Goal: Transaction & Acquisition: Purchase product/service

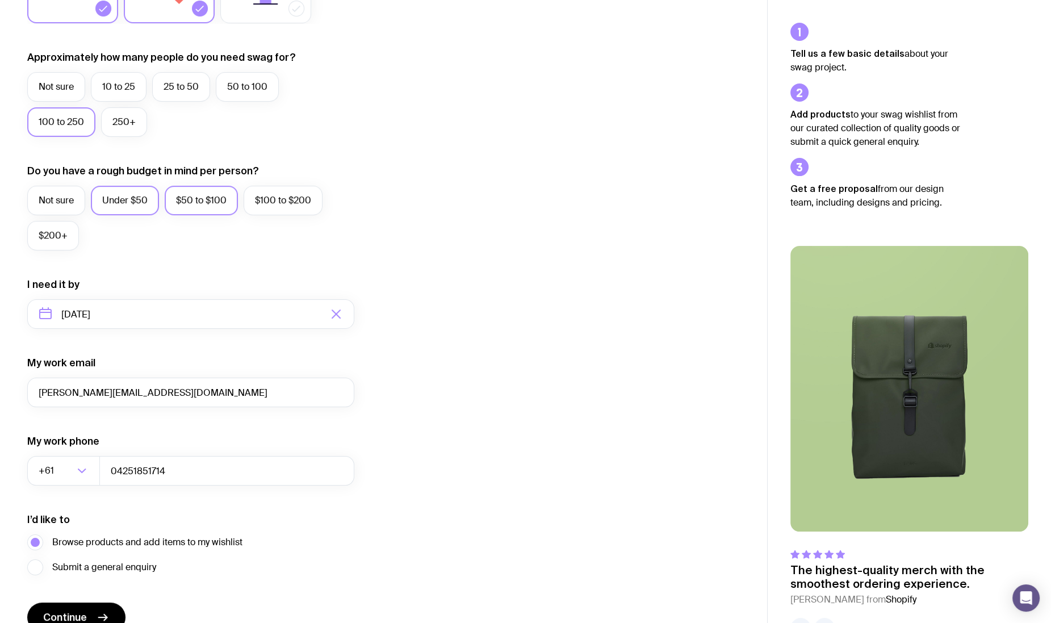
scroll to position [342, 0]
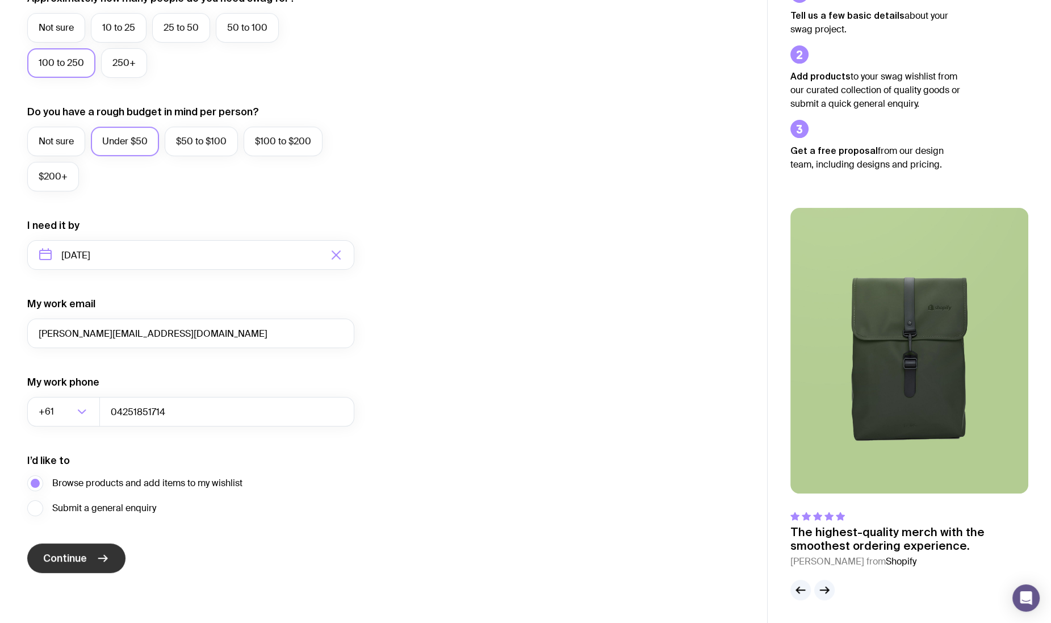
click at [93, 560] on button "Continue" at bounding box center [76, 558] width 98 height 30
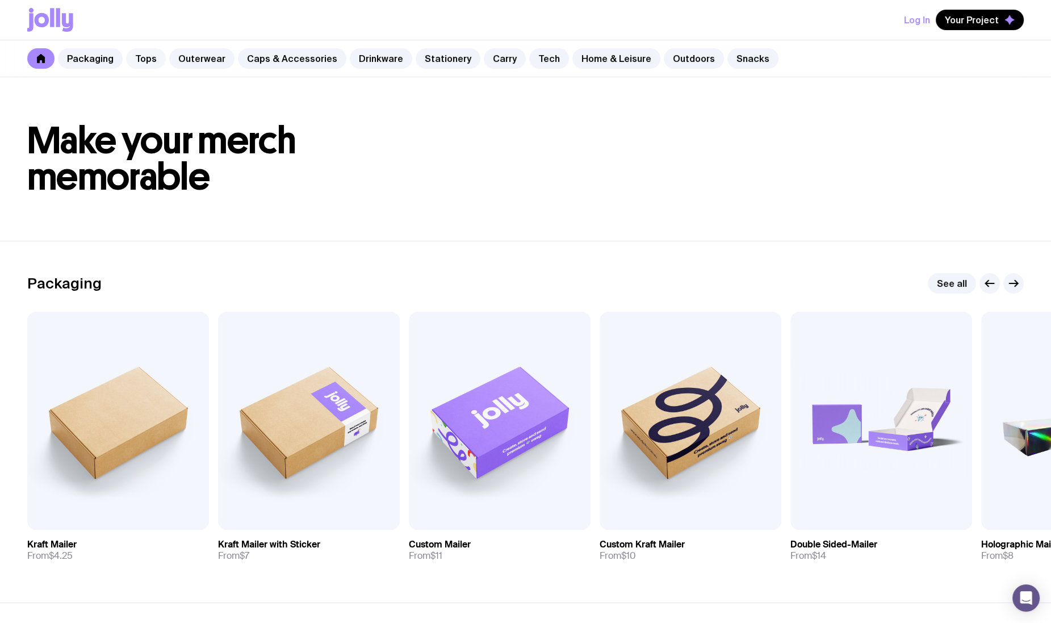
click at [149, 51] on link "Tops" at bounding box center [146, 58] width 40 height 20
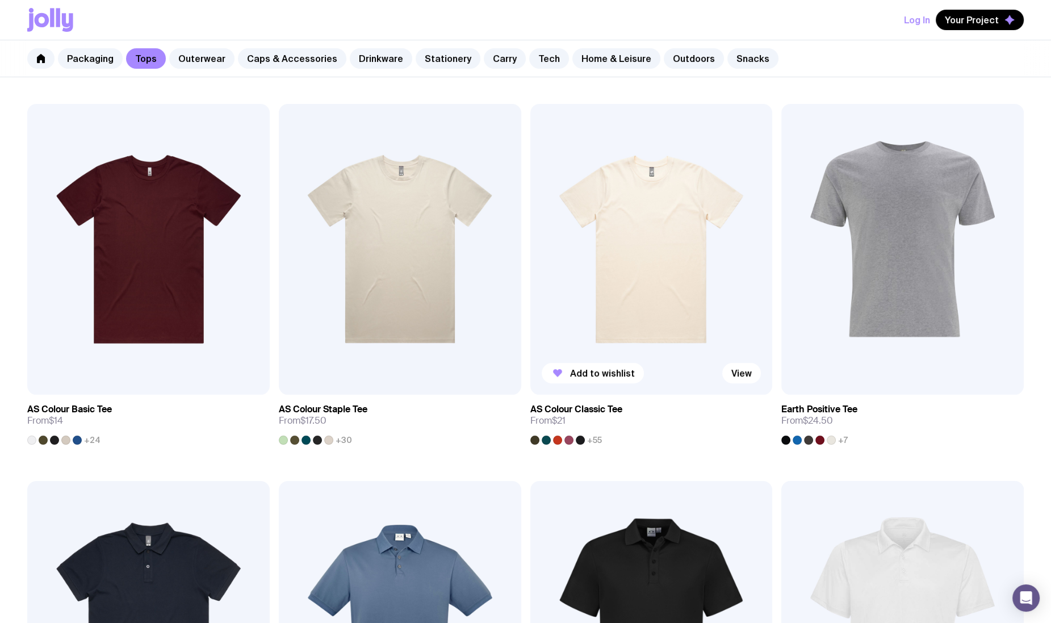
scroll to position [213, 0]
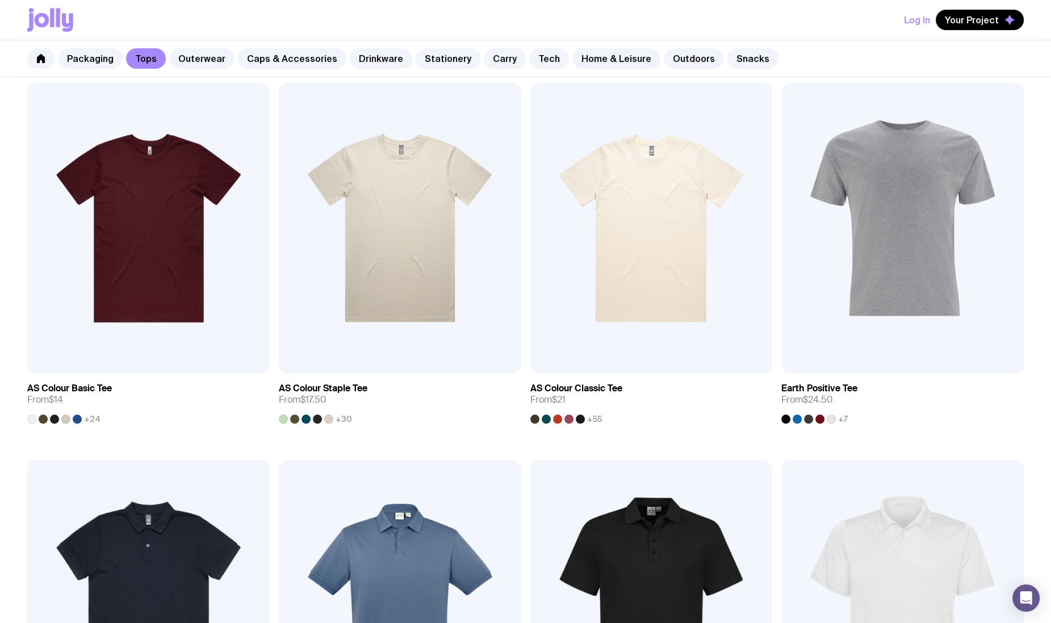
click at [594, 420] on span "+55" at bounding box center [594, 418] width 15 height 9
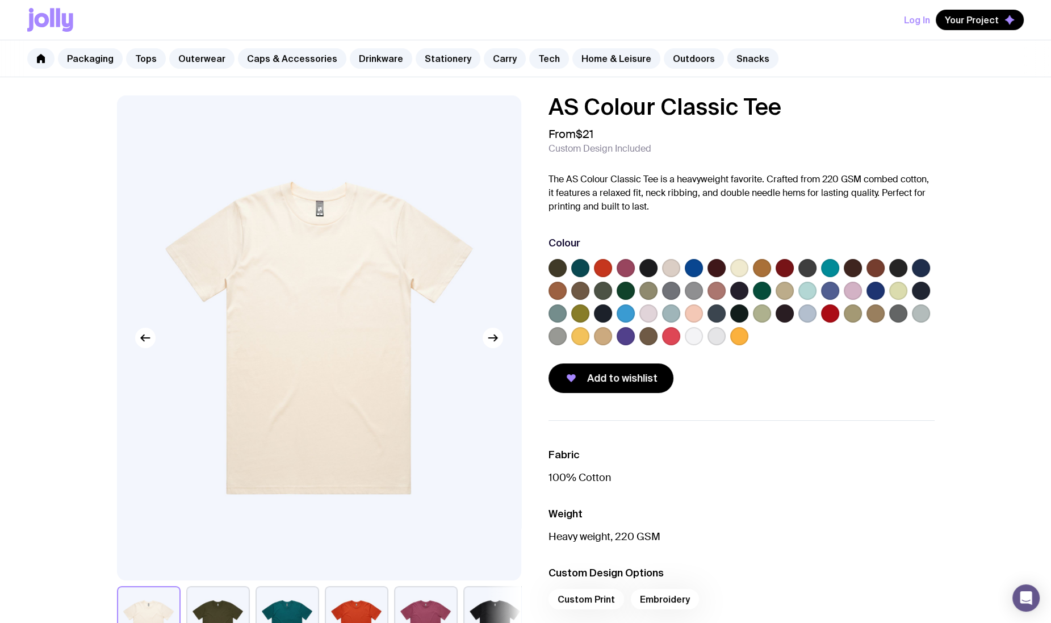
click at [625, 294] on label at bounding box center [625, 291] width 18 height 18
click at [0, 0] on input "radio" at bounding box center [0, 0] width 0 height 0
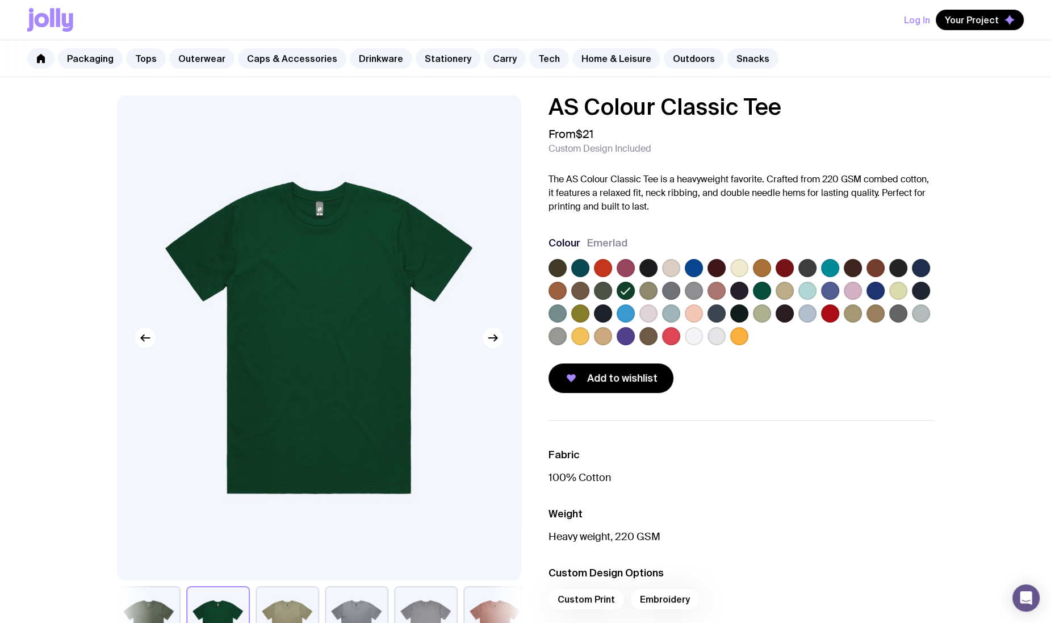
click at [607, 288] on label at bounding box center [603, 291] width 18 height 18
click at [0, 0] on input "radio" at bounding box center [0, 0] width 0 height 0
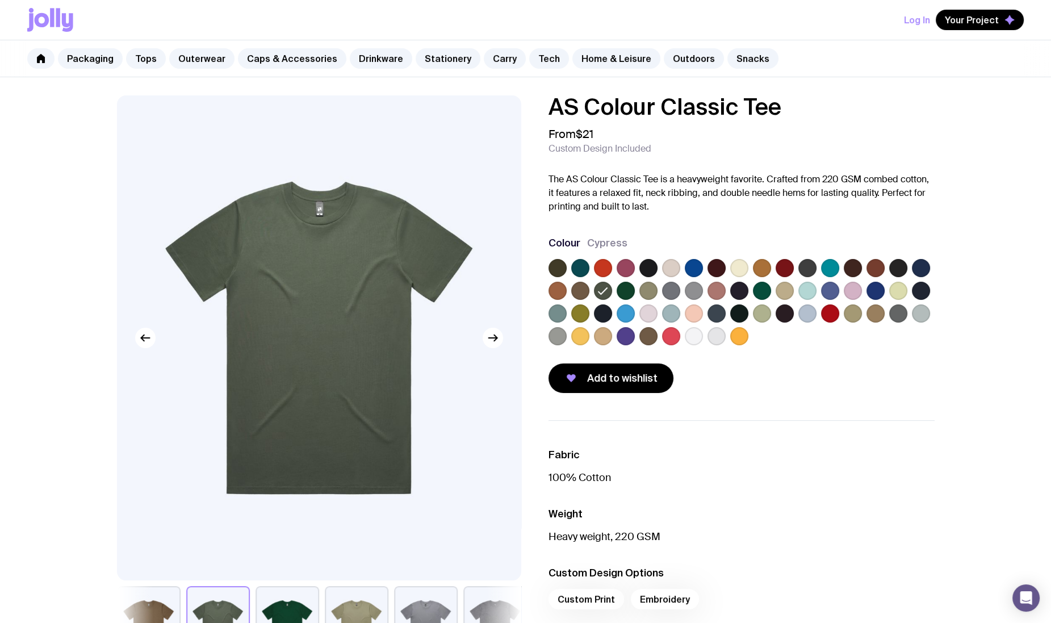
click at [619, 287] on label at bounding box center [625, 291] width 18 height 18
click at [0, 0] on input "radio" at bounding box center [0, 0] width 0 height 0
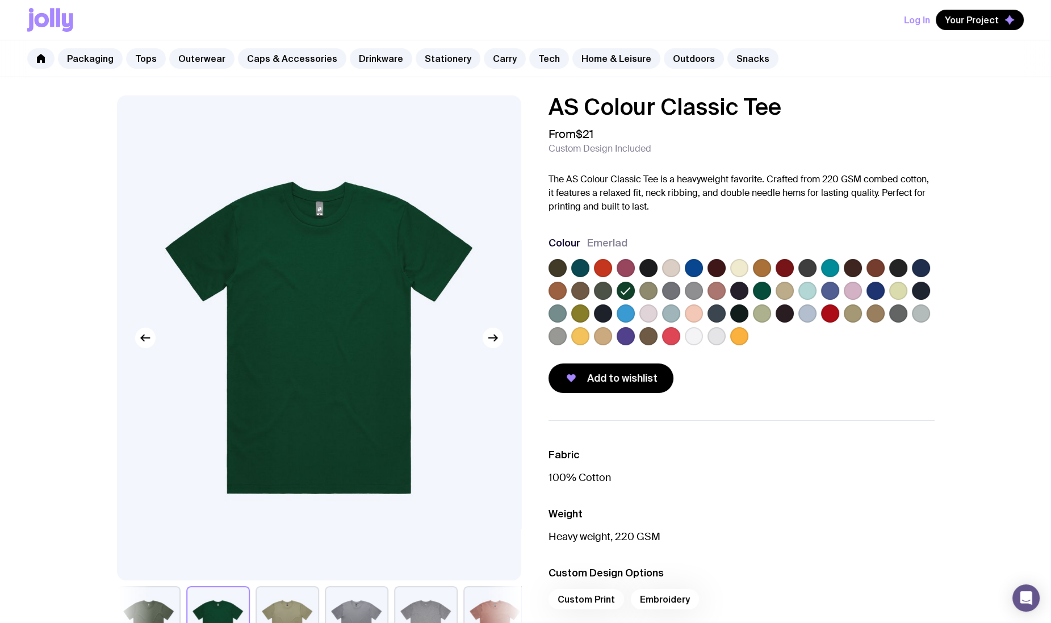
click at [758, 291] on label at bounding box center [762, 291] width 18 height 18
click at [0, 0] on input "radio" at bounding box center [0, 0] width 0 height 0
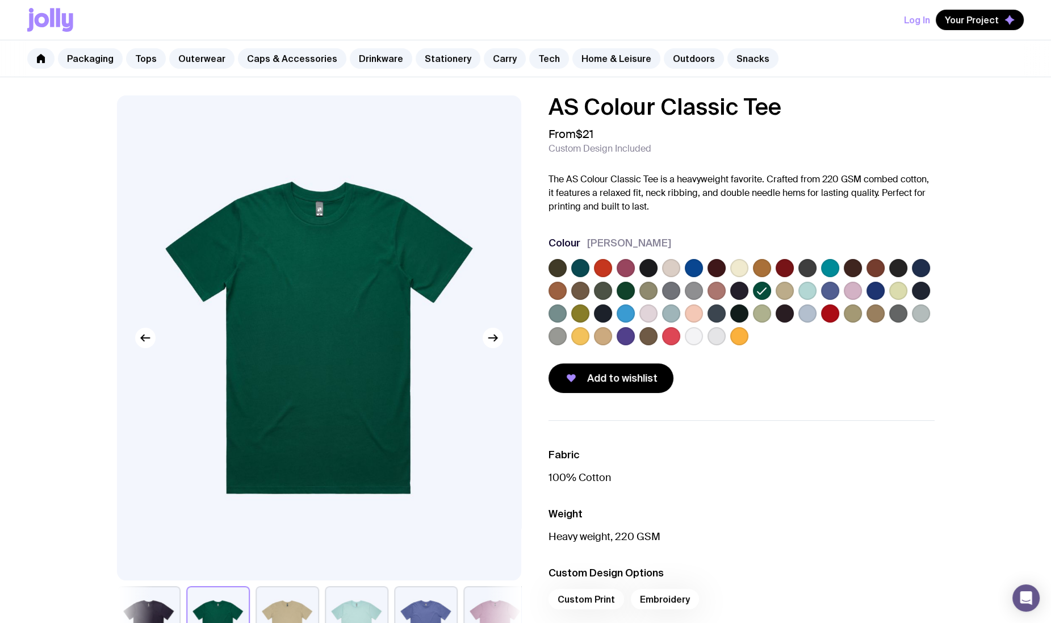
click at [623, 293] on label at bounding box center [625, 291] width 18 height 18
click at [0, 0] on input "radio" at bounding box center [0, 0] width 0 height 0
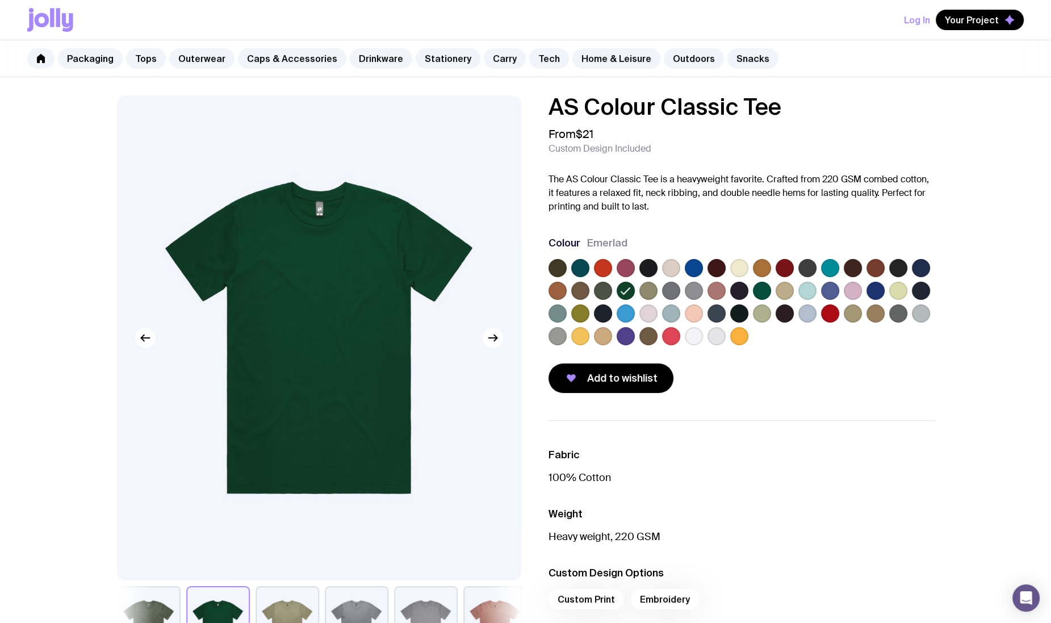
click at [759, 291] on label at bounding box center [762, 291] width 18 height 18
click at [0, 0] on input "radio" at bounding box center [0, 0] width 0 height 0
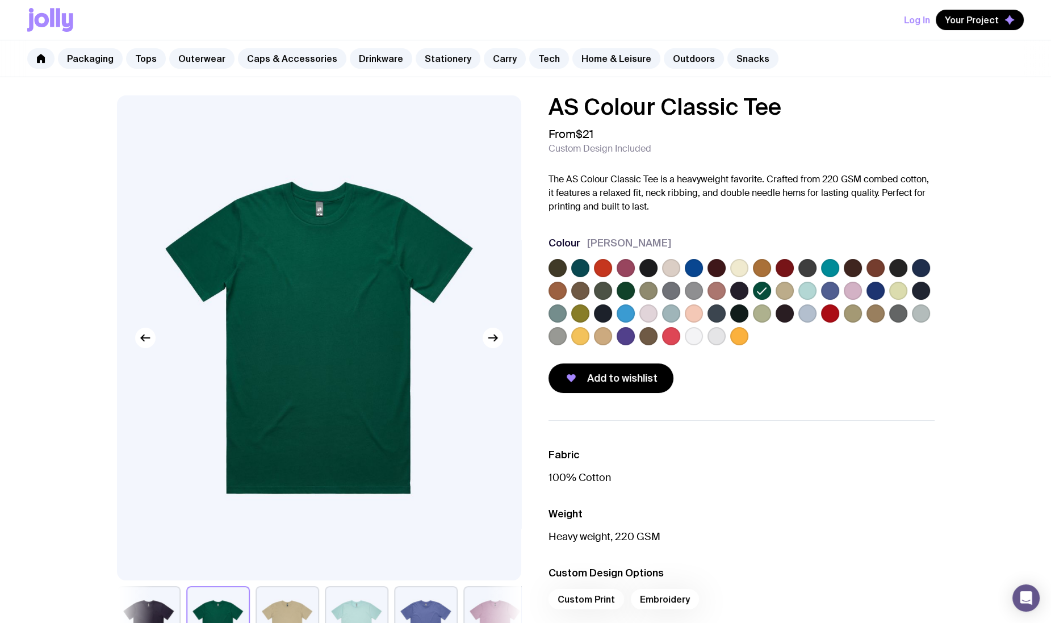
click at [582, 266] on label at bounding box center [580, 268] width 18 height 18
click at [0, 0] on input "radio" at bounding box center [0, 0] width 0 height 0
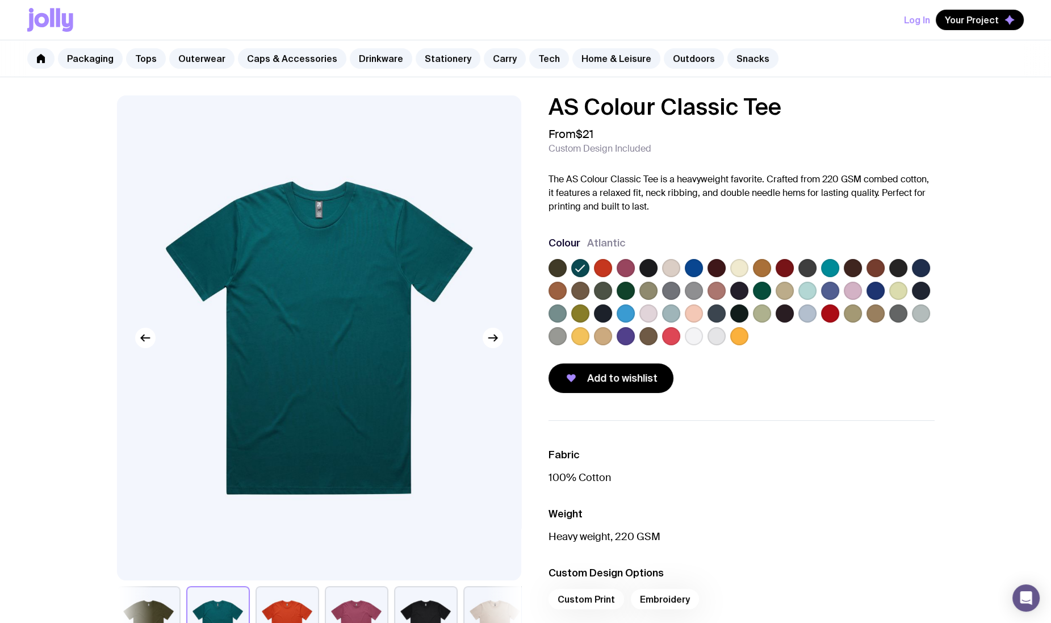
click at [603, 294] on label at bounding box center [603, 291] width 18 height 18
click at [0, 0] on input "radio" at bounding box center [0, 0] width 0 height 0
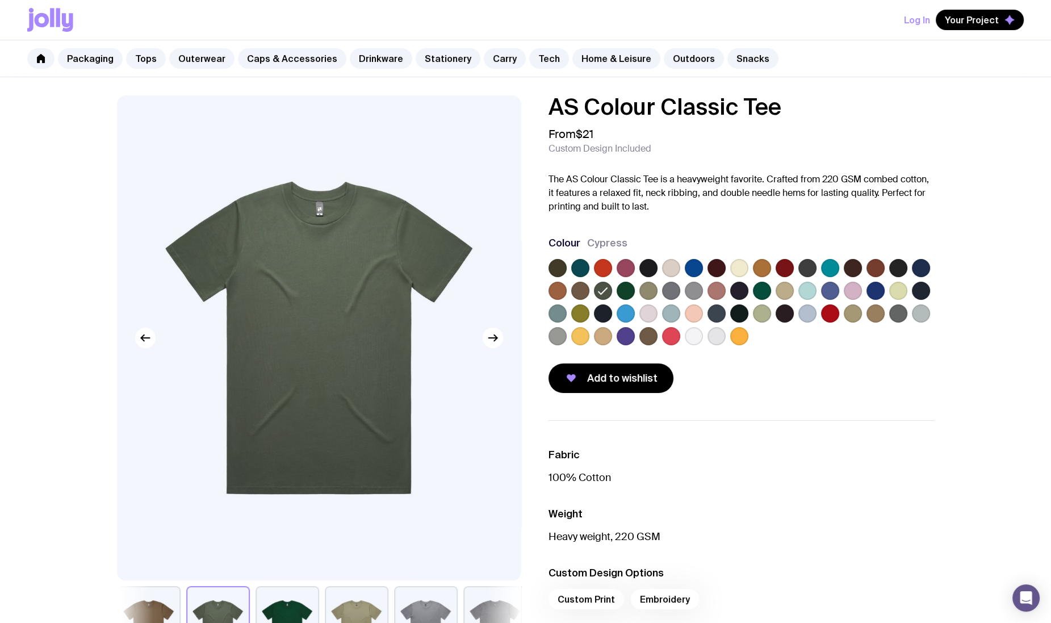
click at [647, 295] on label at bounding box center [648, 291] width 18 height 18
click at [0, 0] on input "radio" at bounding box center [0, 0] width 0 height 0
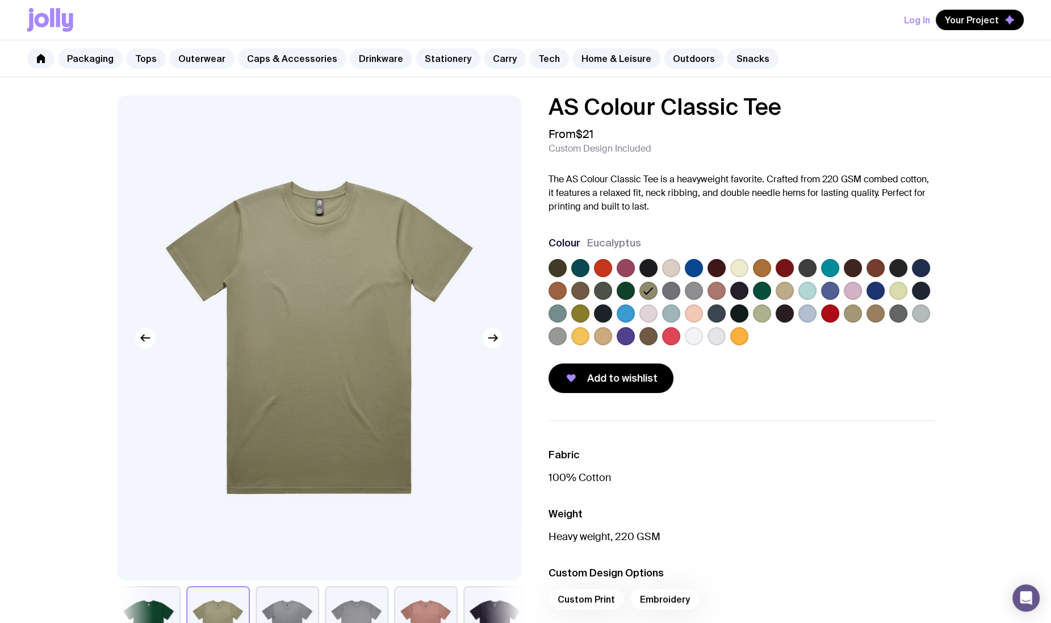
click at [560, 287] on label at bounding box center [557, 291] width 18 height 18
click at [0, 0] on input "radio" at bounding box center [0, 0] width 0 height 0
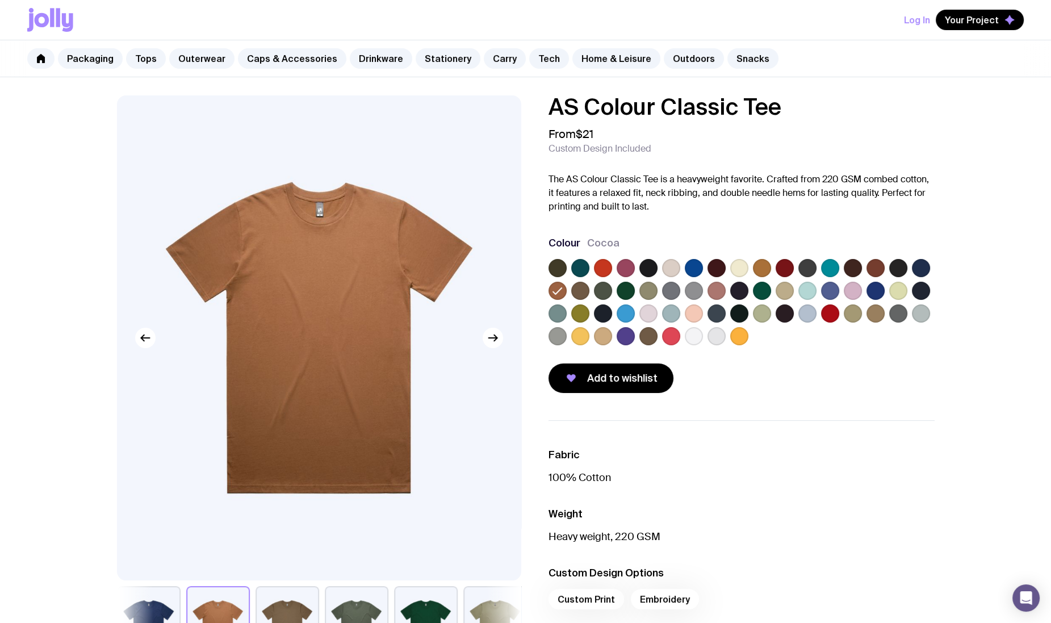
click at [619, 272] on label at bounding box center [625, 268] width 18 height 18
click at [0, 0] on input "radio" at bounding box center [0, 0] width 0 height 0
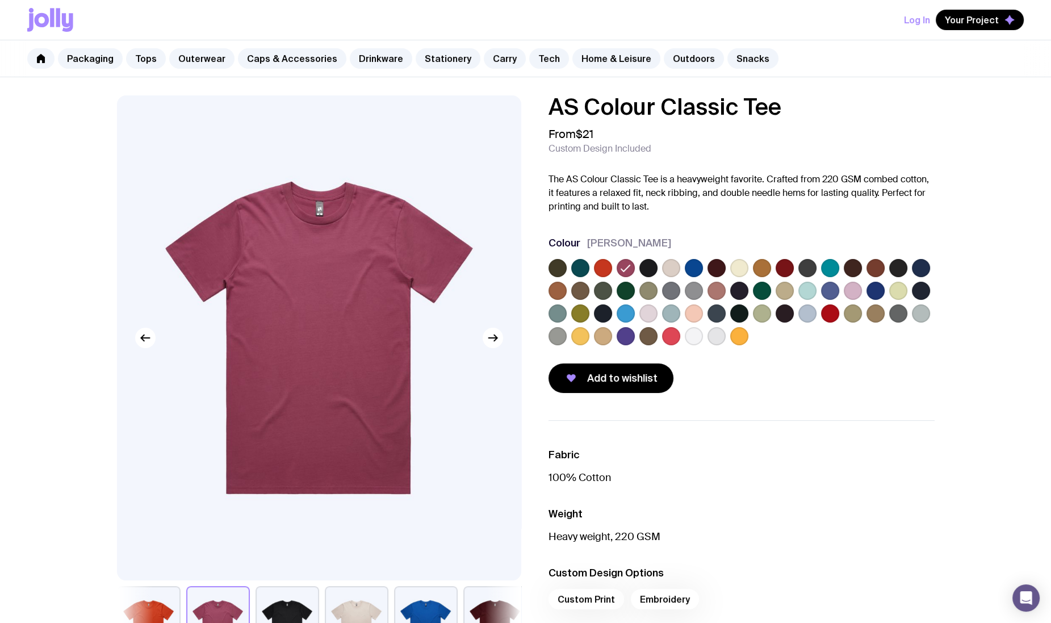
click at [708, 338] on label at bounding box center [716, 336] width 18 height 18
click at [0, 0] on input "radio" at bounding box center [0, 0] width 0 height 0
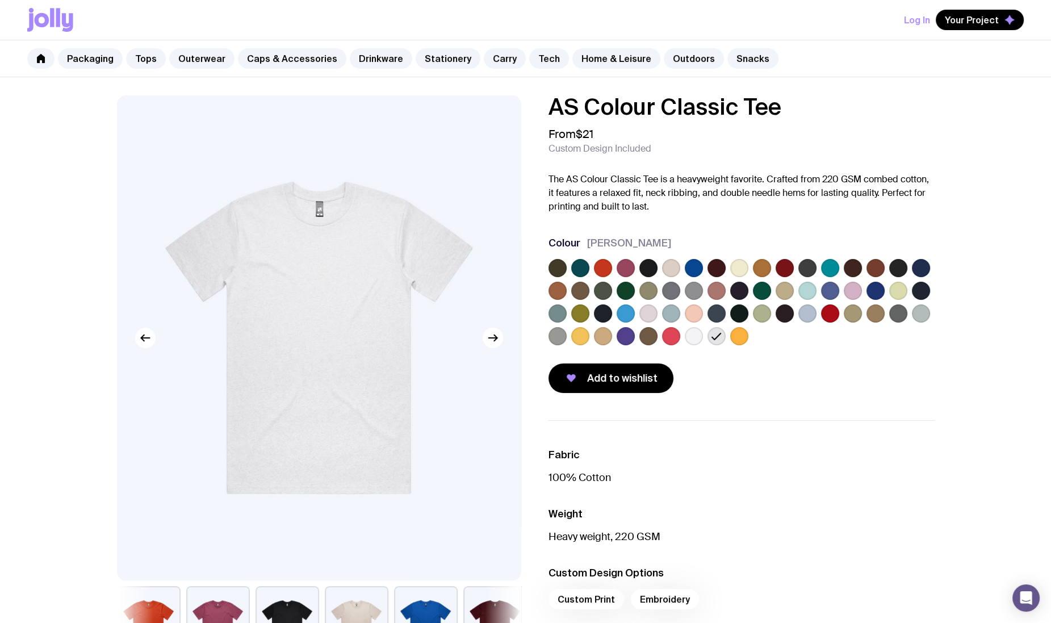
click at [698, 337] on label at bounding box center [693, 336] width 18 height 18
click at [0, 0] on input "radio" at bounding box center [0, 0] width 0 height 0
click at [738, 337] on label at bounding box center [739, 336] width 18 height 18
click at [0, 0] on input "radio" at bounding box center [0, 0] width 0 height 0
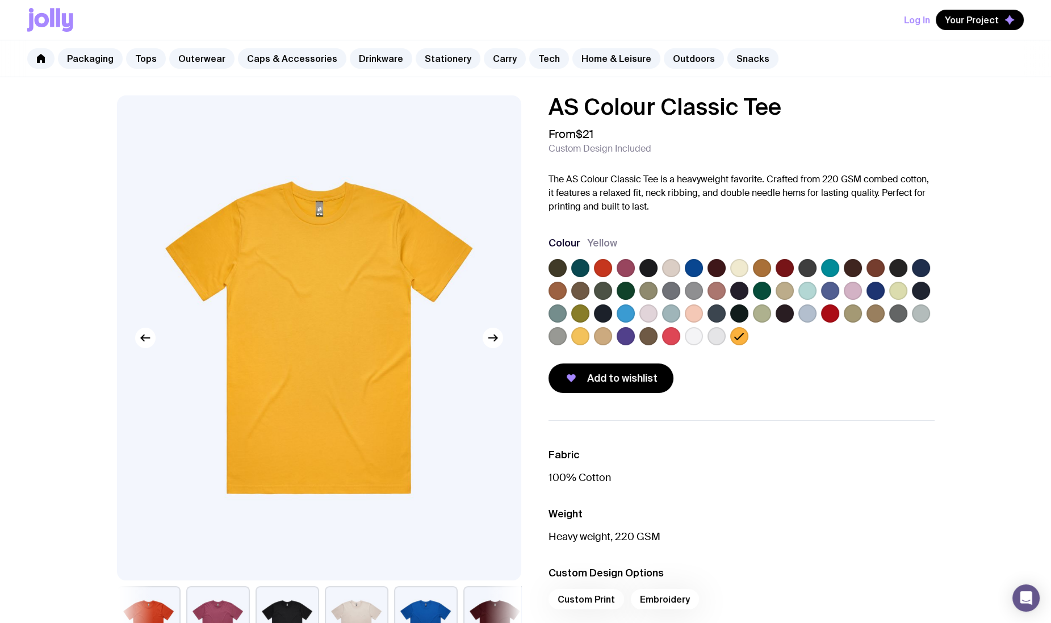
click at [692, 342] on label at bounding box center [693, 336] width 18 height 18
click at [0, 0] on input "radio" at bounding box center [0, 0] width 0 height 0
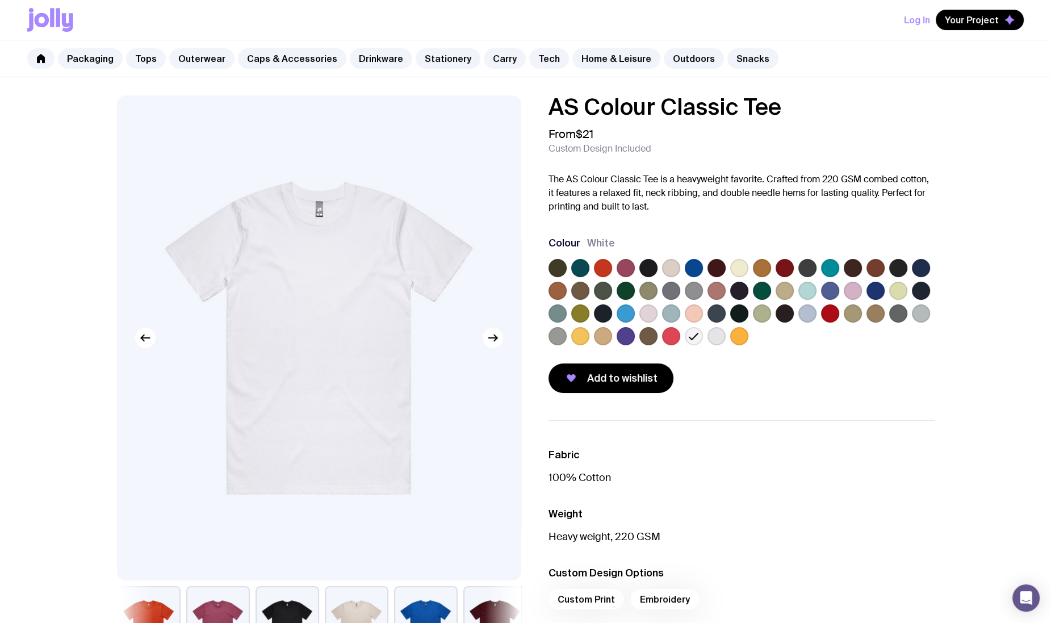
click at [850, 294] on label at bounding box center [852, 291] width 18 height 18
click at [0, 0] on input "radio" at bounding box center [0, 0] width 0 height 0
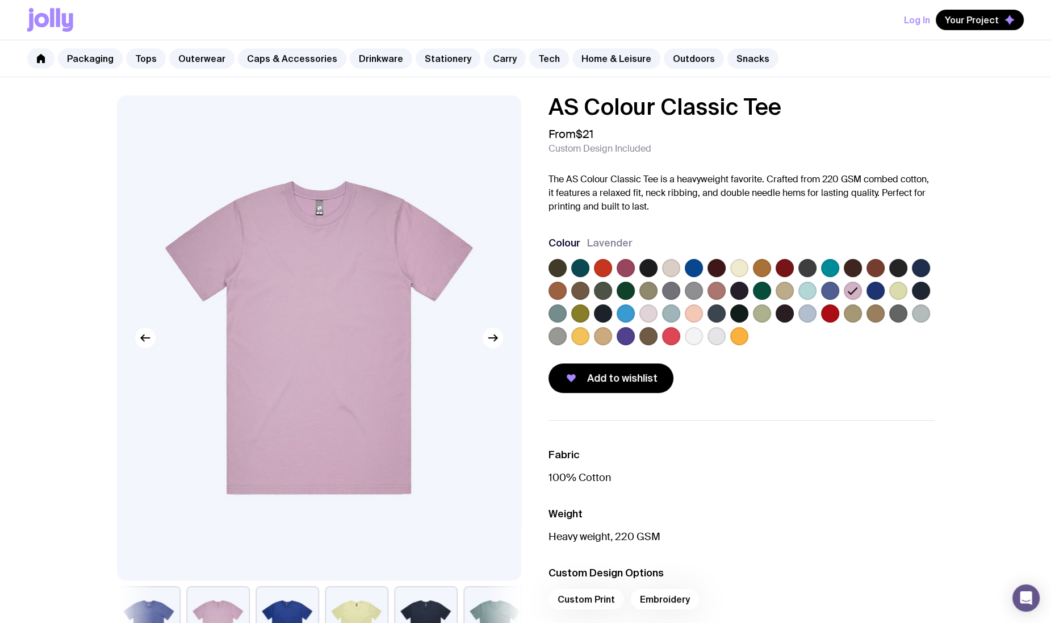
click at [623, 287] on label at bounding box center [625, 291] width 18 height 18
click at [0, 0] on input "radio" at bounding box center [0, 0] width 0 height 0
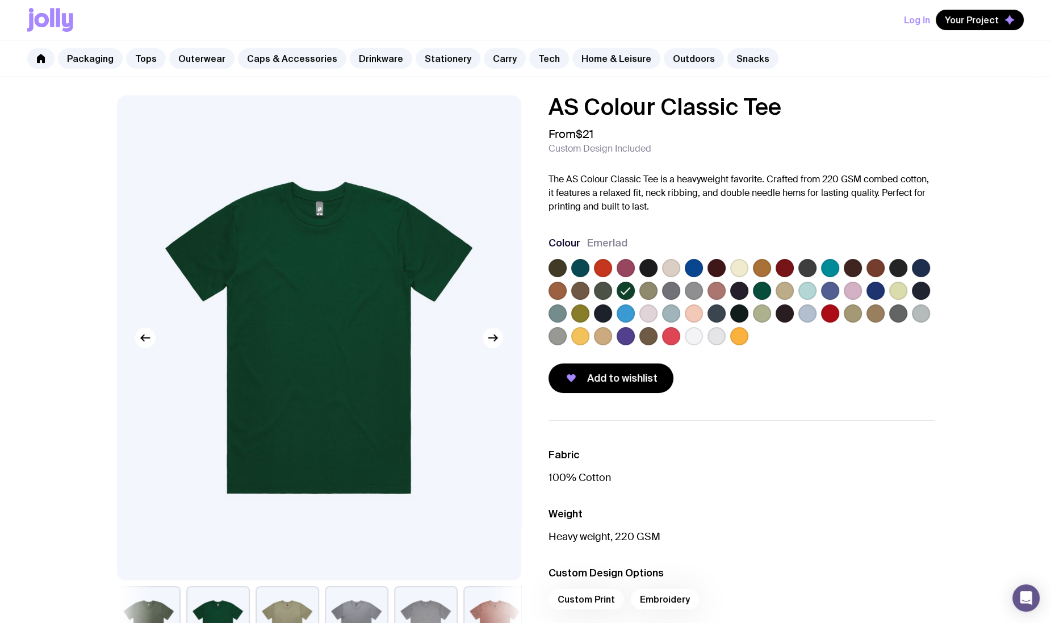
click at [754, 295] on label at bounding box center [762, 291] width 18 height 18
click at [0, 0] on input "radio" at bounding box center [0, 0] width 0 height 0
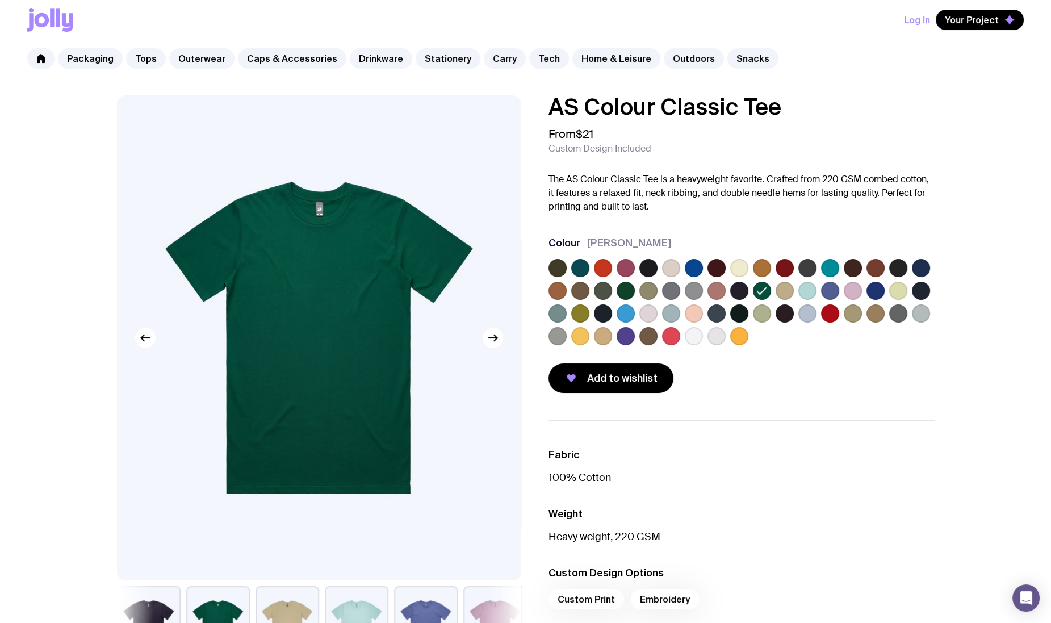
click at [625, 284] on label at bounding box center [625, 291] width 18 height 18
click at [0, 0] on input "radio" at bounding box center [0, 0] width 0 height 0
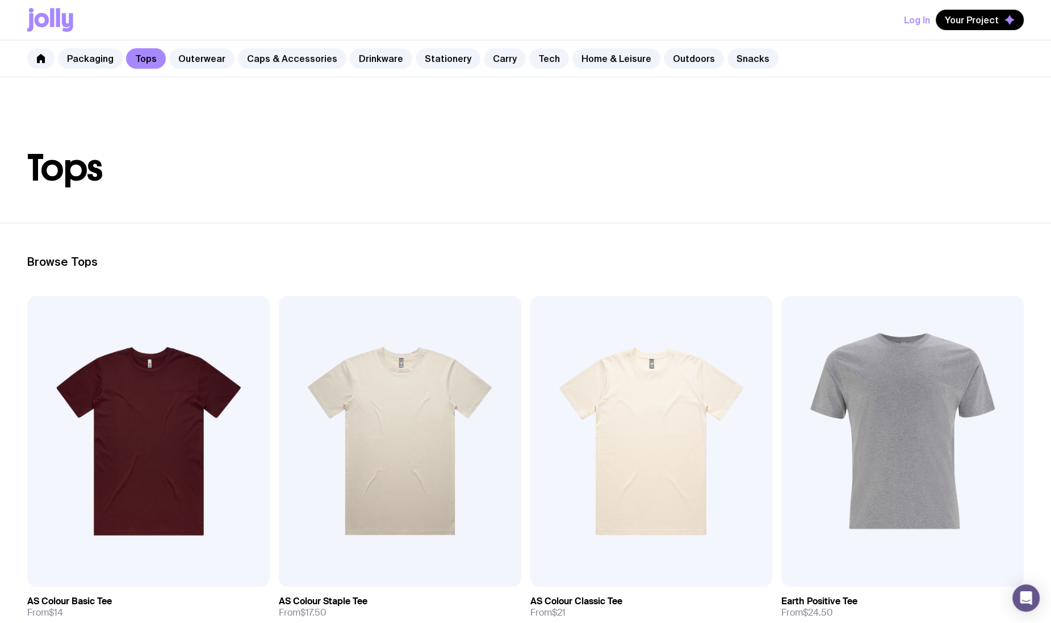
click at [142, 58] on link "Tops" at bounding box center [146, 58] width 40 height 20
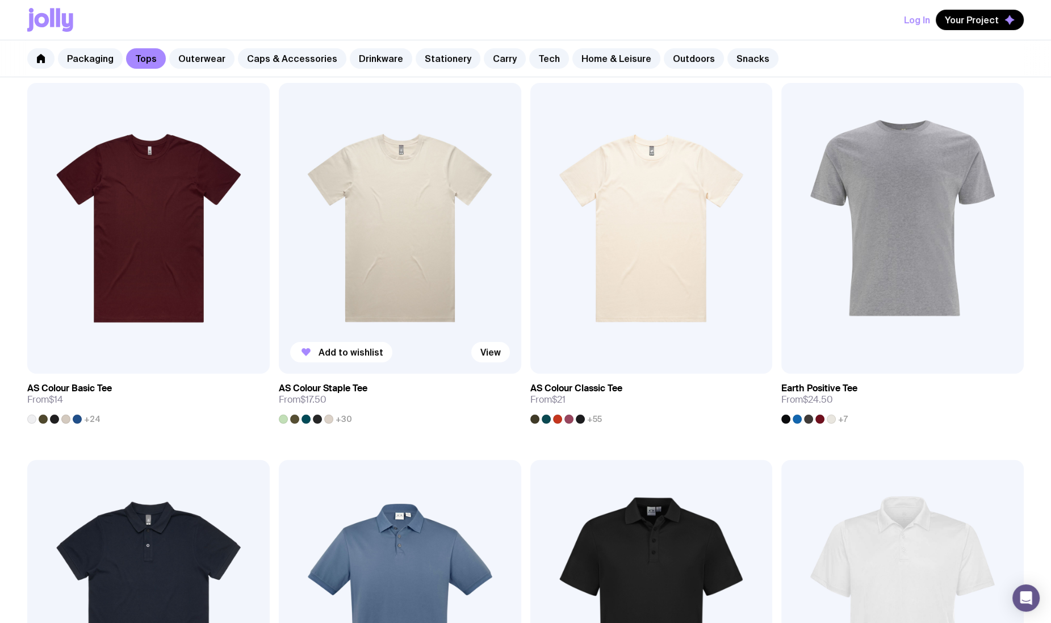
click at [392, 295] on img at bounding box center [400, 228] width 242 height 291
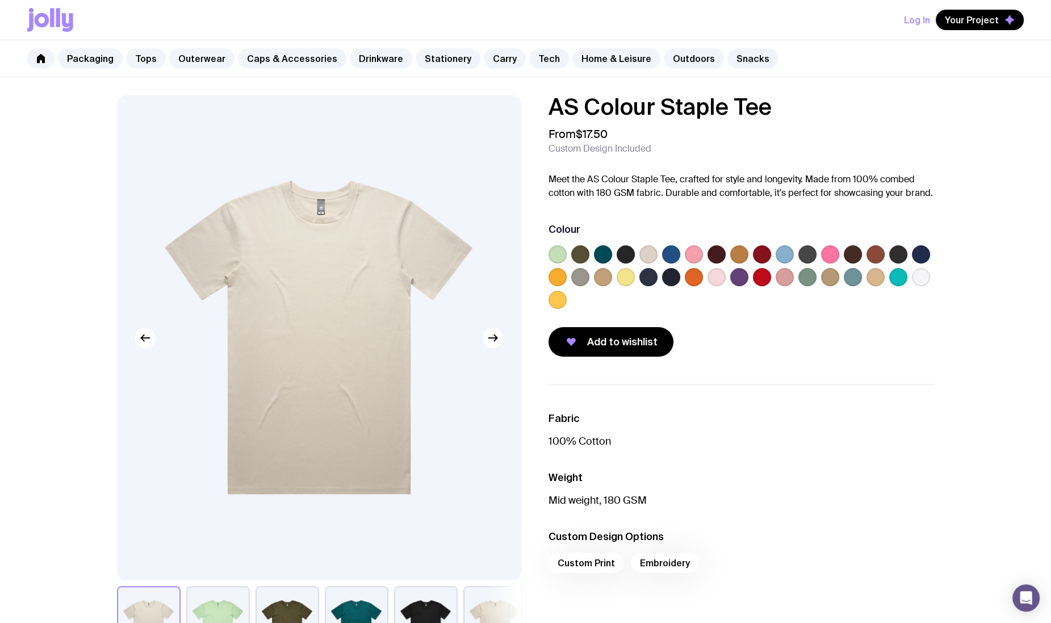
click at [809, 276] on label at bounding box center [807, 277] width 18 height 18
click at [0, 0] on input "radio" at bounding box center [0, 0] width 0 height 0
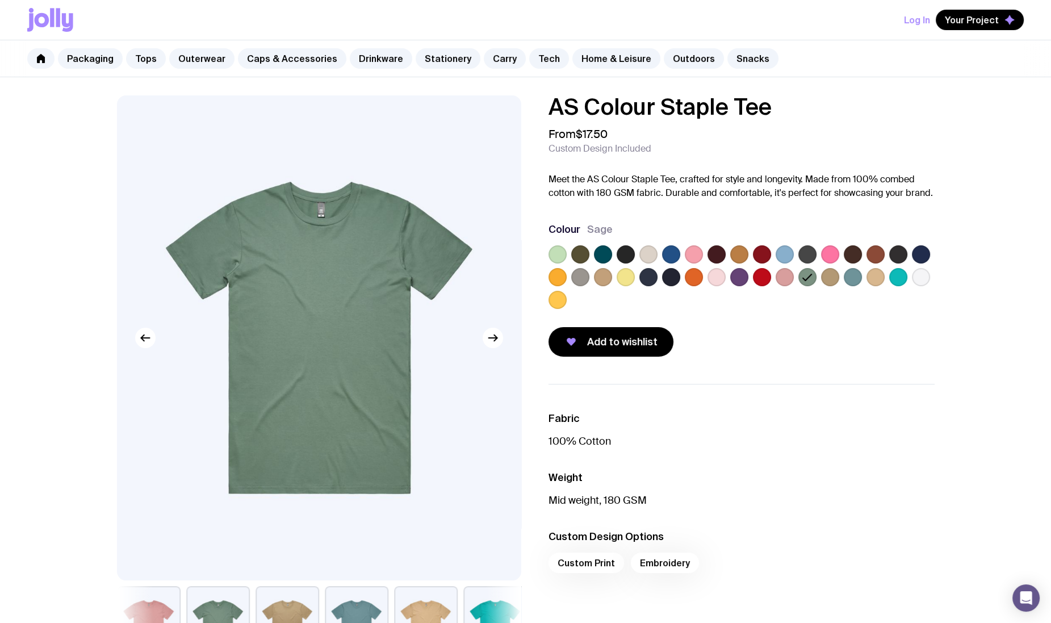
click at [601, 254] on label at bounding box center [603, 254] width 18 height 18
click at [0, 0] on input "radio" at bounding box center [0, 0] width 0 height 0
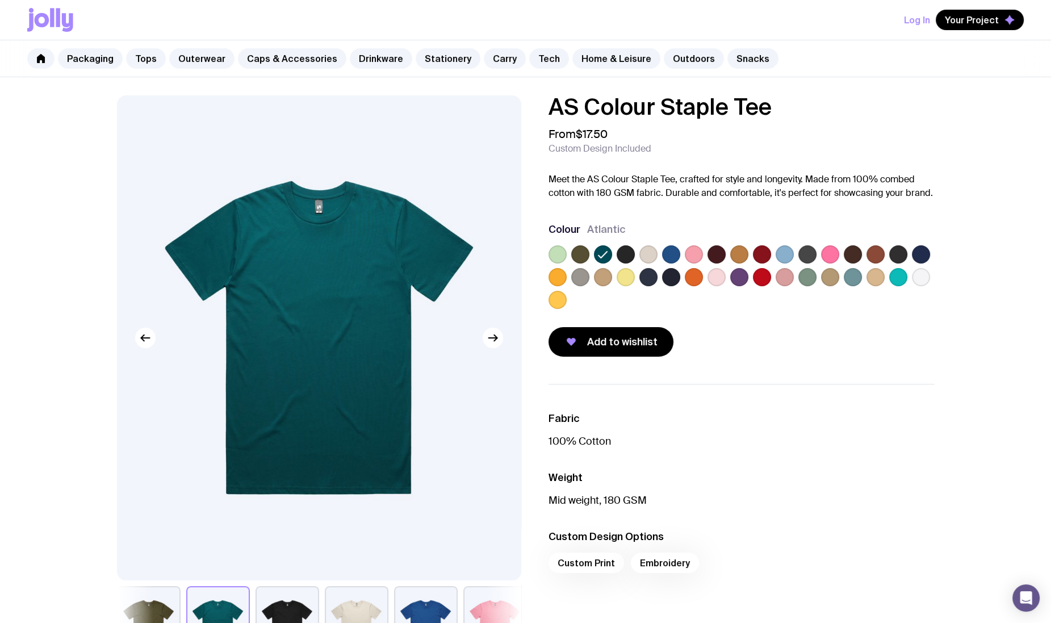
click at [801, 281] on label at bounding box center [807, 277] width 18 height 18
click at [0, 0] on input "radio" at bounding box center [0, 0] width 0 height 0
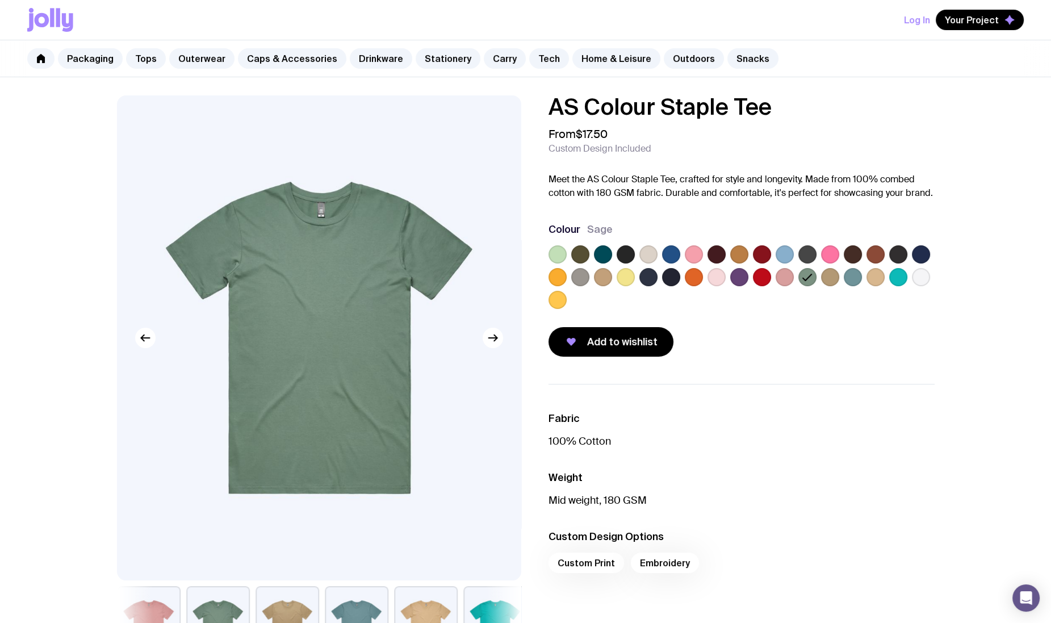
scroll to position [213, 0]
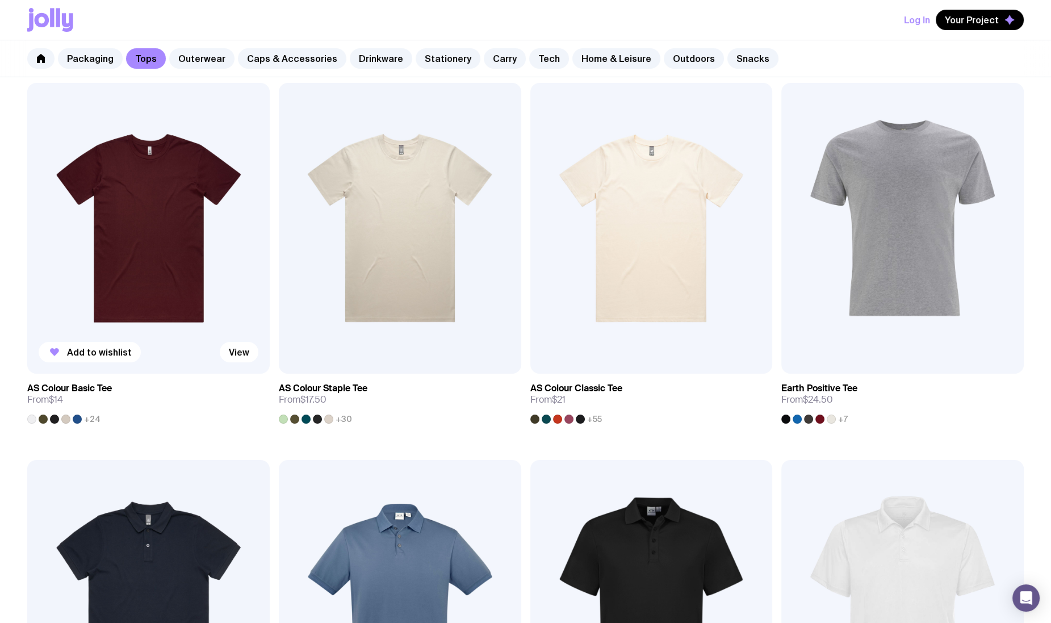
click at [157, 264] on img at bounding box center [148, 228] width 242 height 291
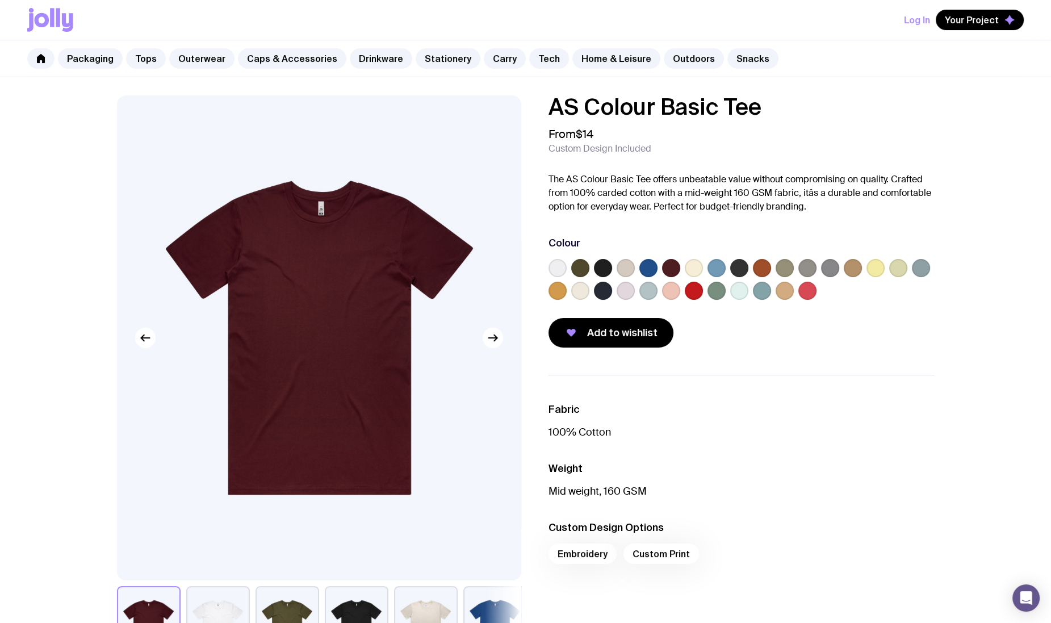
click at [716, 287] on label at bounding box center [716, 291] width 18 height 18
click at [0, 0] on input "radio" at bounding box center [0, 0] width 0 height 0
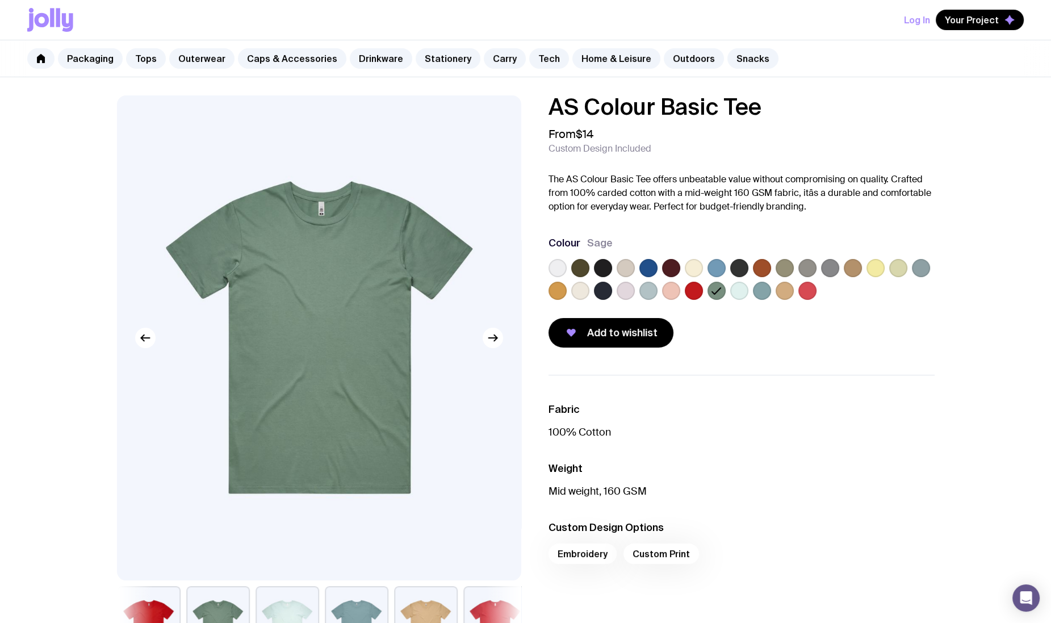
click at [595, 265] on label at bounding box center [603, 268] width 18 height 18
click at [0, 0] on input "radio" at bounding box center [0, 0] width 0 height 0
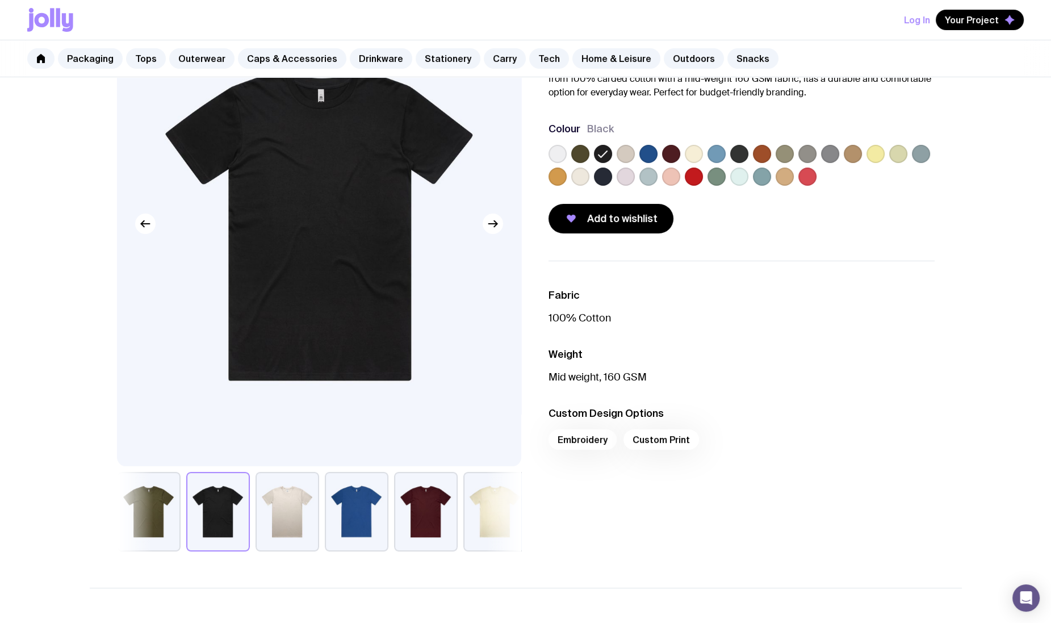
scroll to position [283, 0]
